Goal: Task Accomplishment & Management: Complete application form

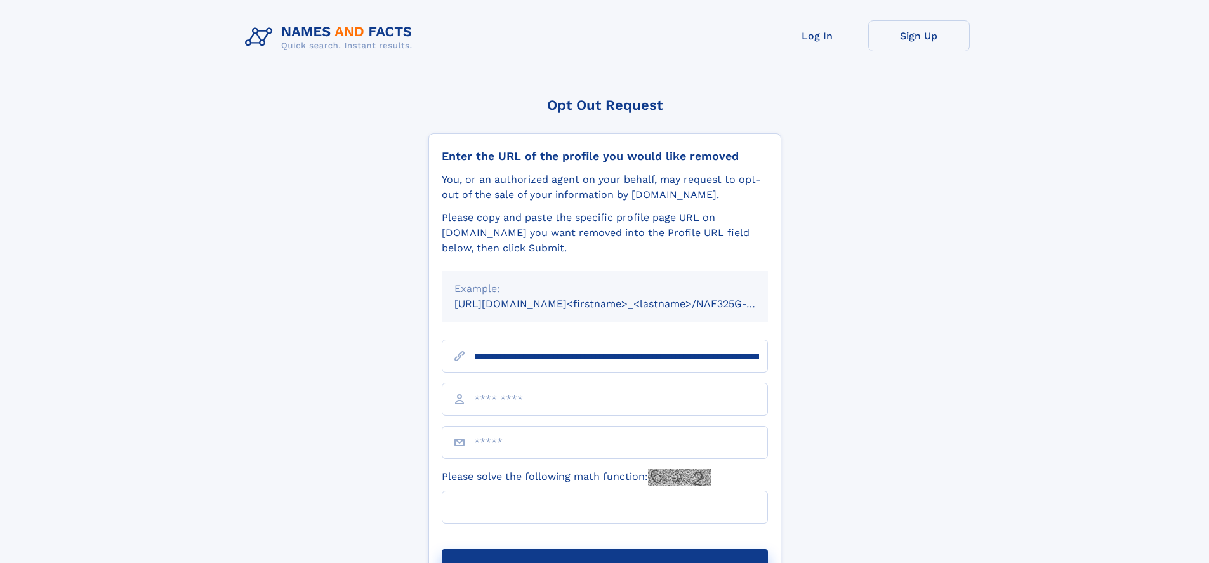
scroll to position [0, 142]
type input "**********"
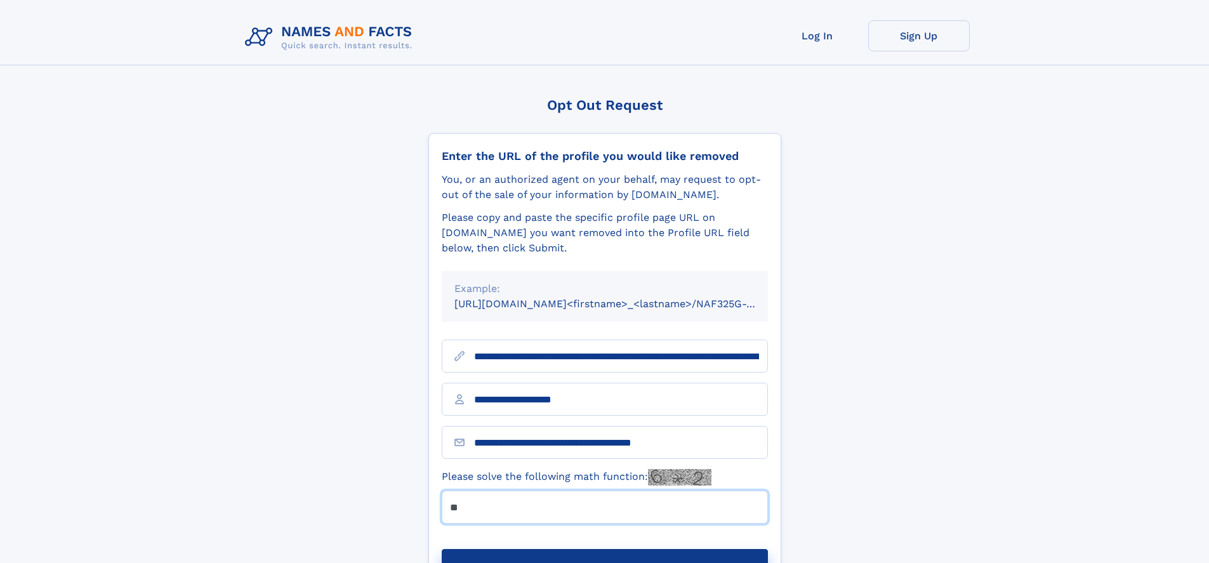
type input "**"
click at [604, 549] on button "Submit Opt Out Request" at bounding box center [605, 569] width 326 height 41
